Goal: Task Accomplishment & Management: Manage account settings

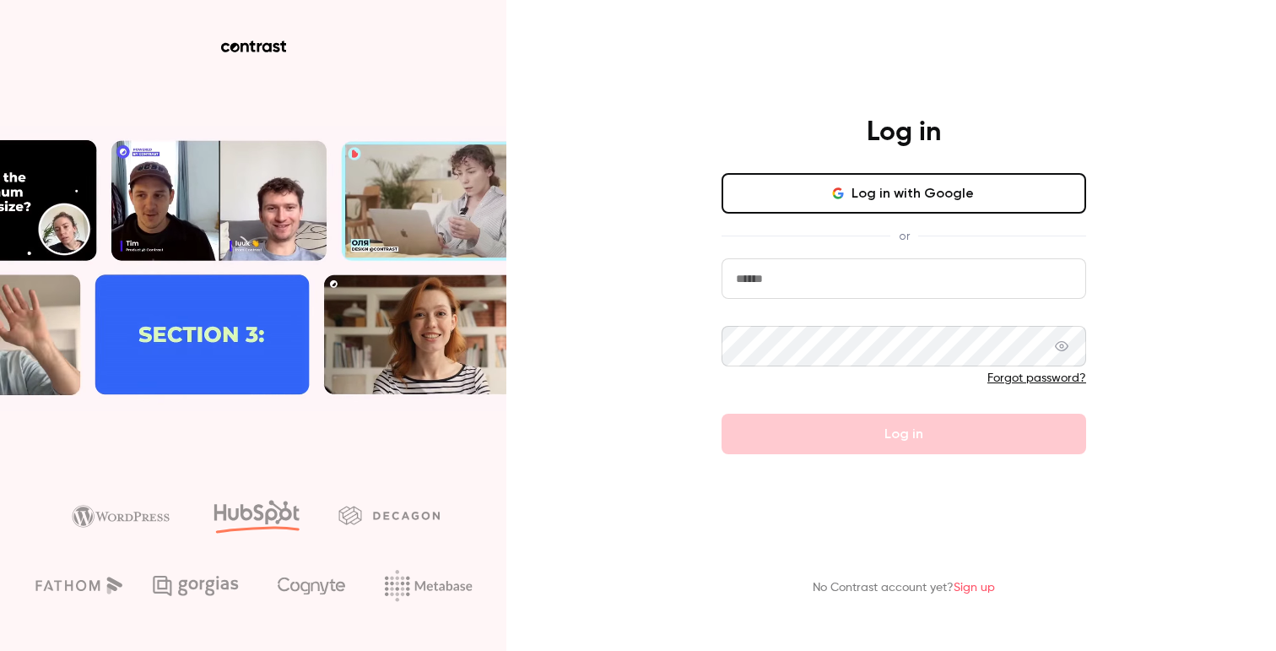
click at [821, 205] on button "Log in with Google" at bounding box center [904, 193] width 365 height 41
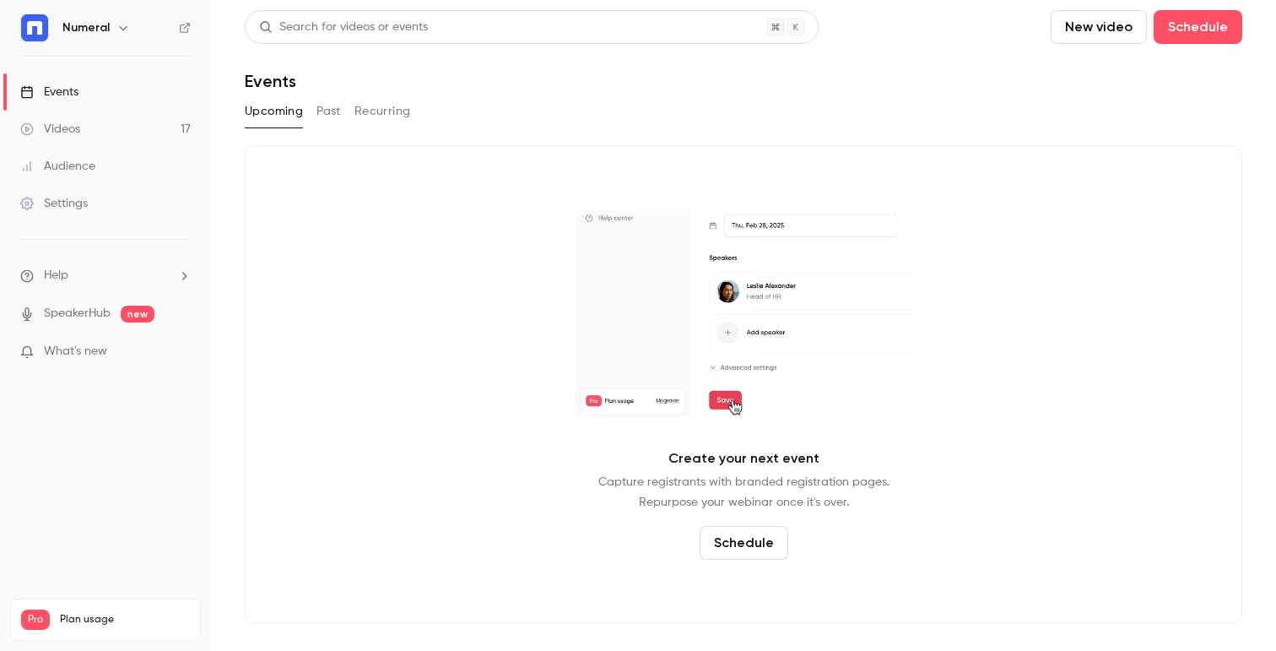
click at [113, 194] on link "Settings" at bounding box center [105, 203] width 211 height 37
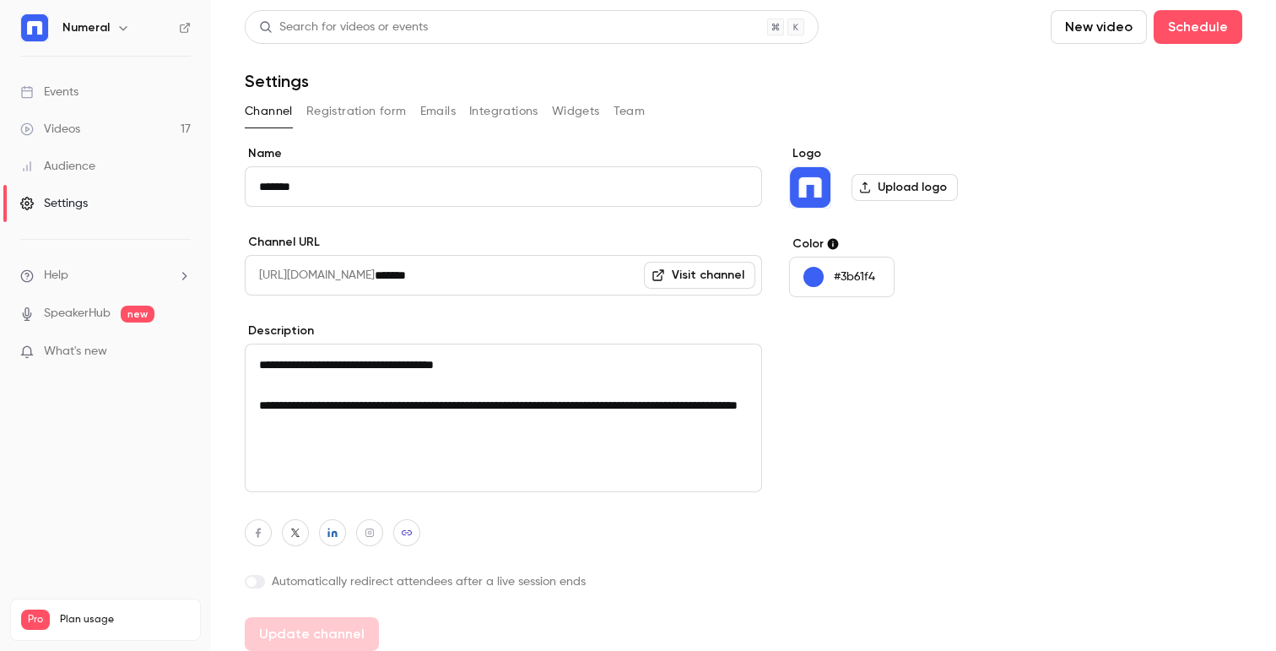
click at [70, 630] on div "Videos 17 / 90 Monthly registrants 4 / 100" at bounding box center [105, 660] width 169 height 61
click at [62, 630] on div "Videos 17 / 90" at bounding box center [105, 637] width 169 height 15
click at [123, 9] on nav "Numeral Events Videos 17 Audience Settings Help SpeakerHub new What's new Pro P…" at bounding box center [105, 325] width 211 height 651
click at [119, 28] on icon "button" at bounding box center [123, 28] width 8 height 4
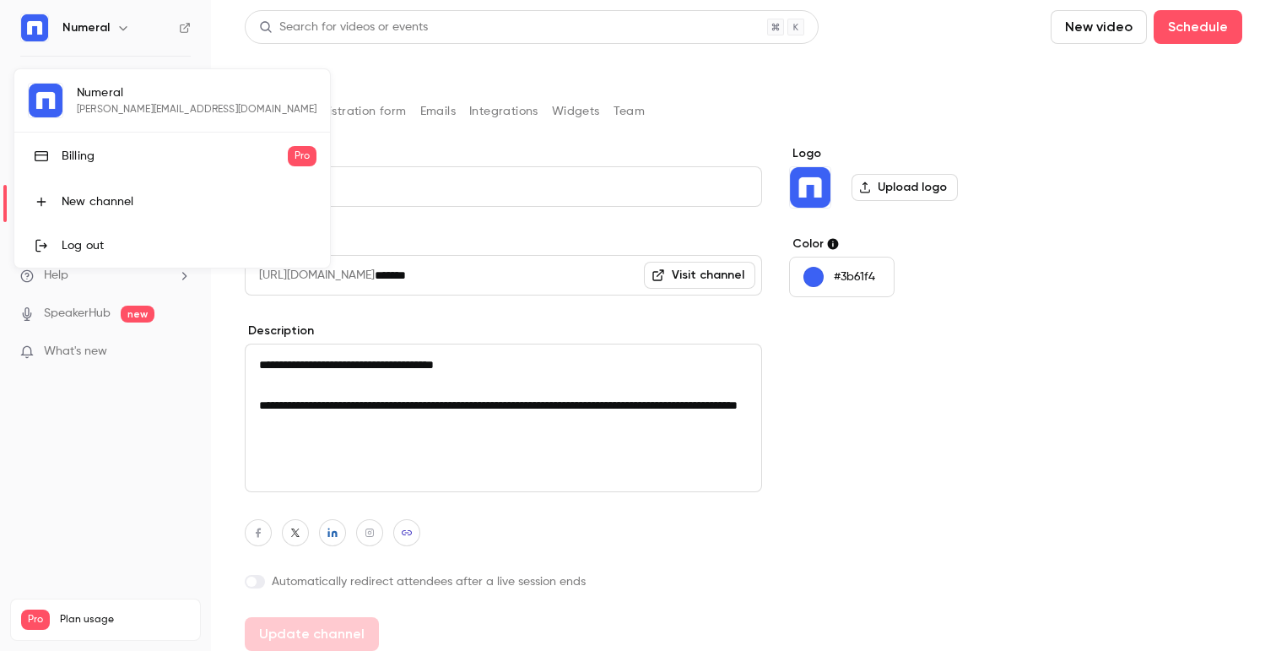
click at [83, 168] on link "Billing Pro" at bounding box center [172, 155] width 316 height 47
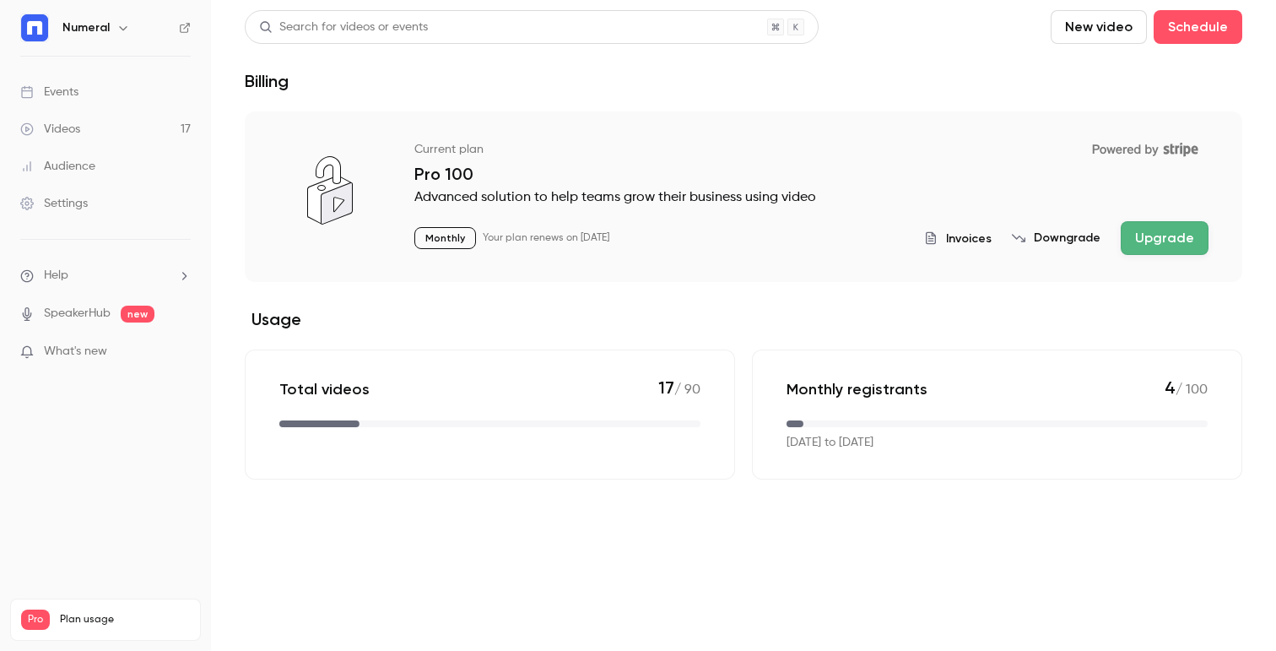
click at [979, 232] on span "Invoices" at bounding box center [969, 239] width 46 height 18
